Goal: Navigation & Orientation: Find specific page/section

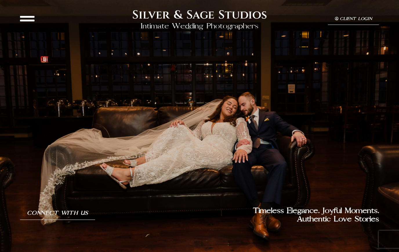
click at [30, 20] on icon at bounding box center [27, 18] width 14 height 14
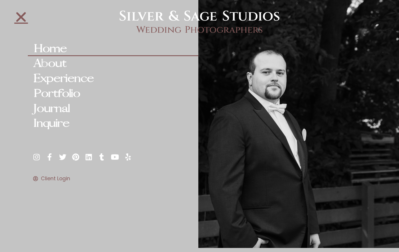
click at [50, 96] on link "Portfolio" at bounding box center [113, 93] width 170 height 15
click at [50, 92] on link "Portfolio" at bounding box center [113, 93] width 170 height 15
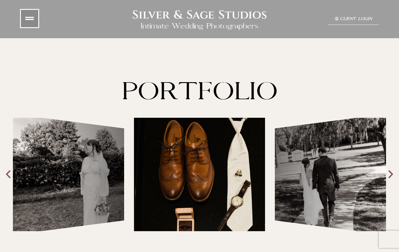
click at [32, 20] on icon at bounding box center [29, 18] width 9 height 9
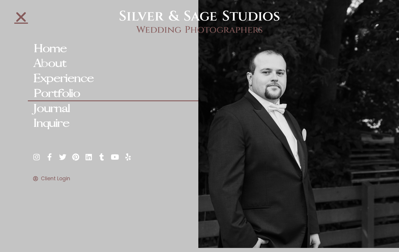
click at [19, 20] on icon "Close" at bounding box center [21, 17] width 14 height 14
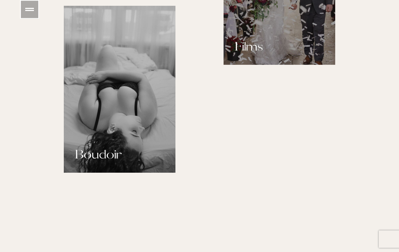
scroll to position [613, 0]
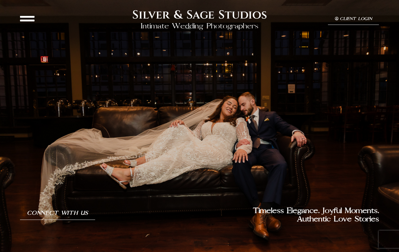
click at [34, 20] on icon at bounding box center [27, 18] width 14 height 14
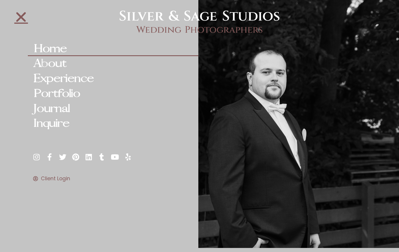
click at [52, 96] on link "Portfolio" at bounding box center [113, 93] width 170 height 15
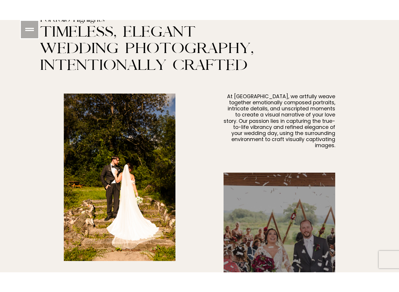
scroll to position [370, 0]
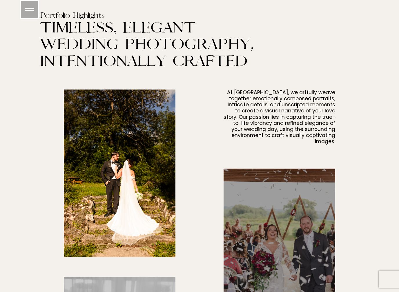
click at [95, 139] on img at bounding box center [120, 174] width 112 height 168
click at [94, 141] on img at bounding box center [120, 174] width 112 height 168
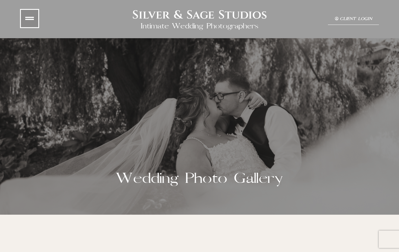
click at [27, 22] on icon at bounding box center [29, 18] width 9 height 9
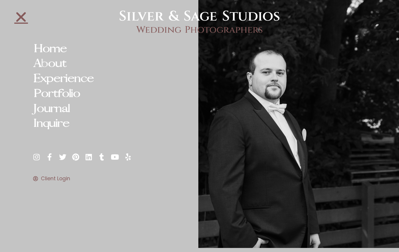
click at [54, 126] on link "Inquire" at bounding box center [113, 123] width 170 height 15
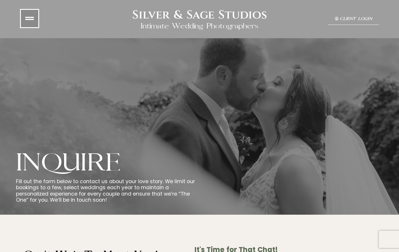
click at [30, 19] on icon at bounding box center [29, 18] width 9 height 9
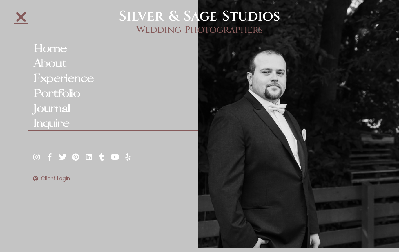
click at [45, 107] on link "Journal" at bounding box center [113, 108] width 170 height 15
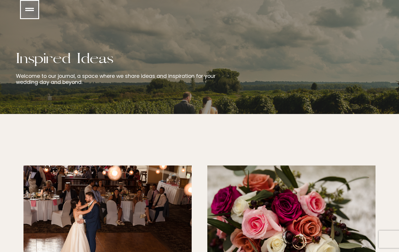
scroll to position [96, 0]
